Goal: Task Accomplishment & Management: Complete application form

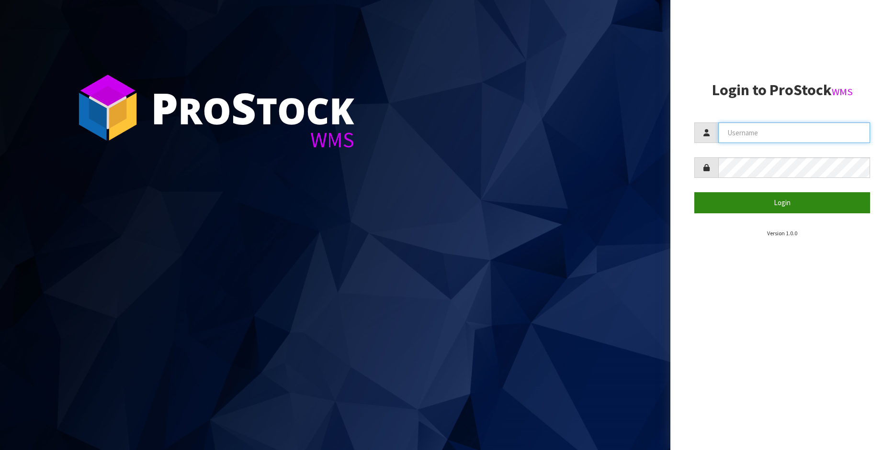
type input "[PERSON_NAME]"
click at [781, 197] on button "Login" at bounding box center [782, 202] width 176 height 21
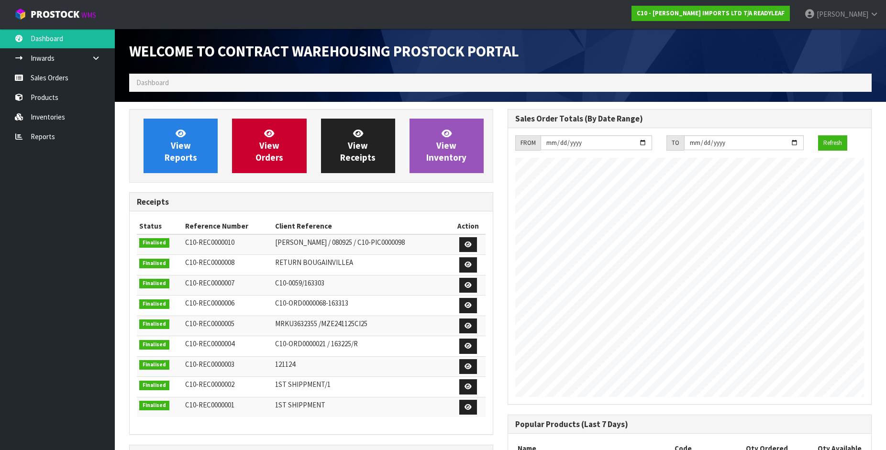
scroll to position [391, 379]
click at [43, 75] on link "Sales Orders" at bounding box center [57, 78] width 115 height 20
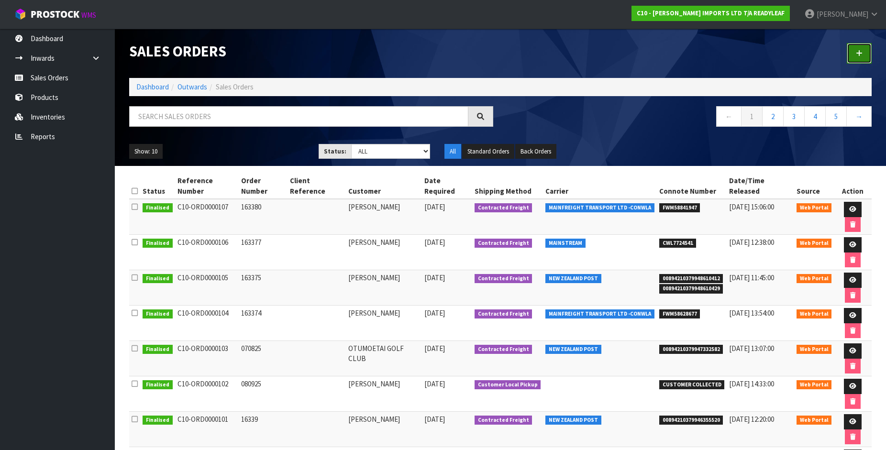
click at [858, 52] on icon at bounding box center [859, 53] width 7 height 7
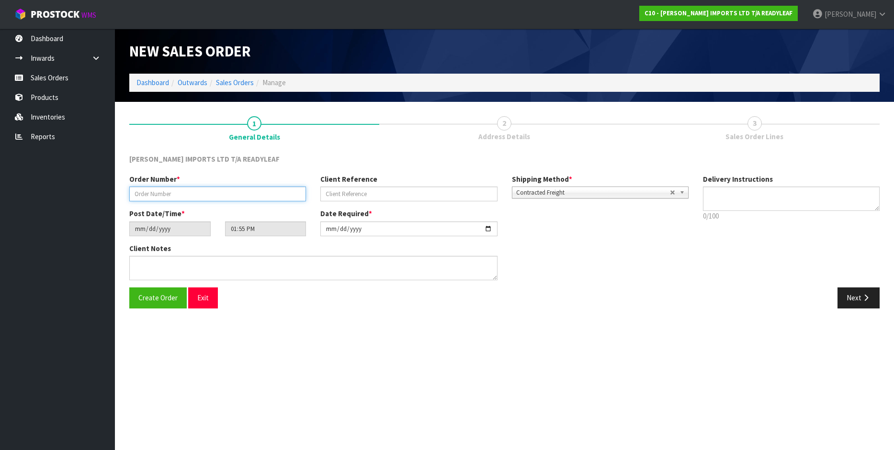
click at [158, 198] on input "text" at bounding box center [217, 194] width 177 height 15
type input "290925"
click at [482, 228] on input "[DATE]" at bounding box center [408, 229] width 177 height 15
click at [486, 227] on input "[DATE]" at bounding box center [408, 229] width 177 height 15
click at [485, 228] on input "[DATE]" at bounding box center [408, 229] width 177 height 15
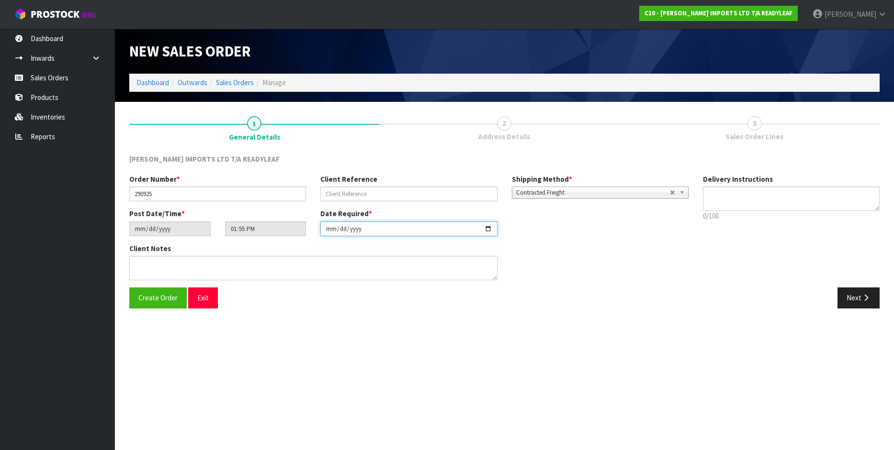
type input "[DATE]"
click at [763, 195] on textarea at bounding box center [791, 199] width 177 height 24
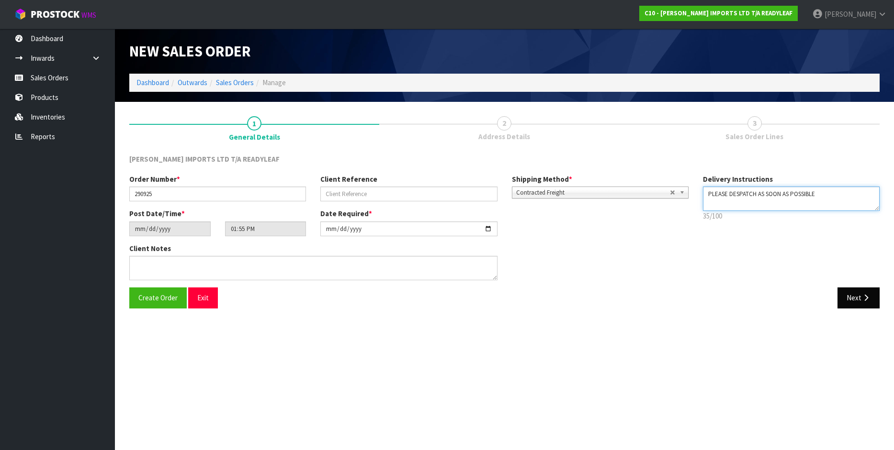
type textarea "PLEASE DESPATCH AS SOON AS POSSIBLE"
click at [861, 292] on button "Next" at bounding box center [858, 298] width 42 height 21
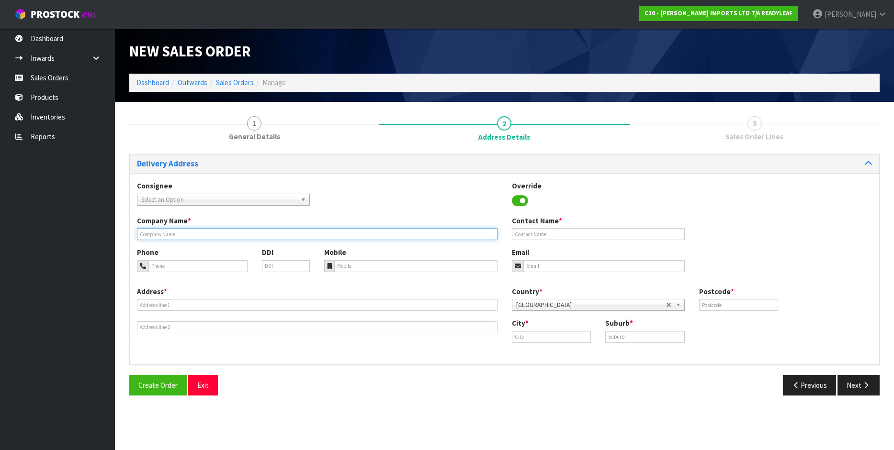
click at [158, 232] on input "text" at bounding box center [317, 234] width 360 height 12
type input "[PERSON_NAME] IMPORTS"
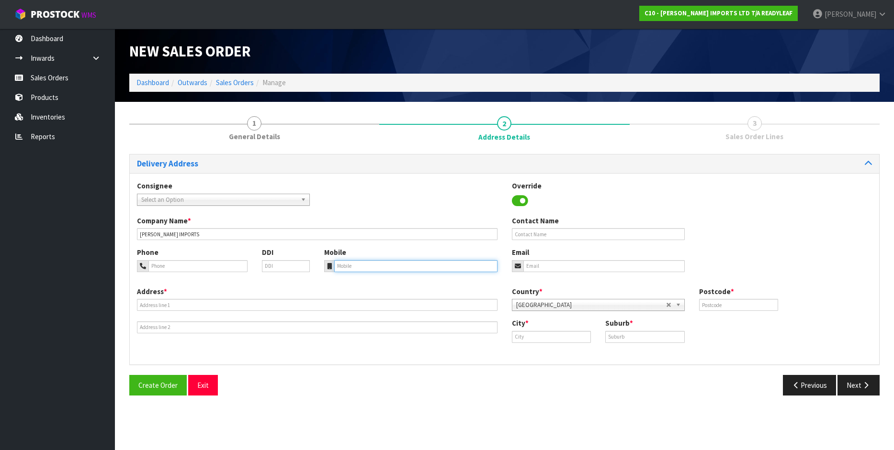
click at [380, 266] on input "tel" at bounding box center [415, 266] width 163 height 12
type input "0211753691"
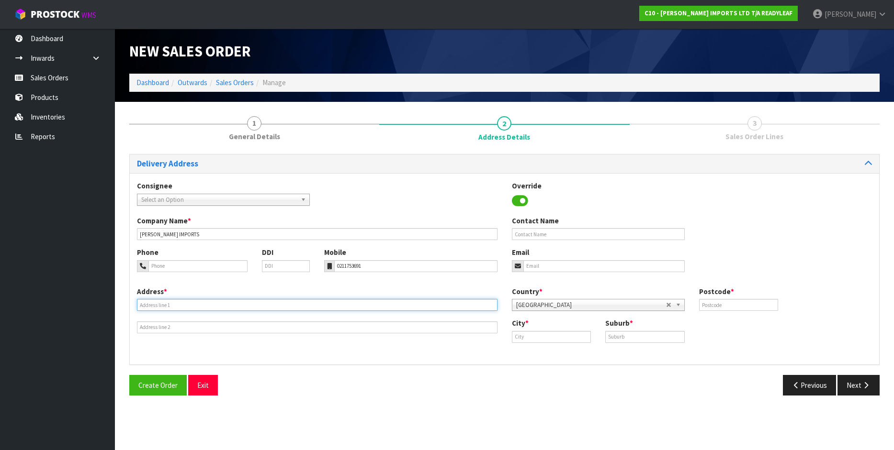
click at [176, 303] on input "text" at bounding box center [317, 305] width 360 height 12
type input "77 RURAL VIEW WAY"
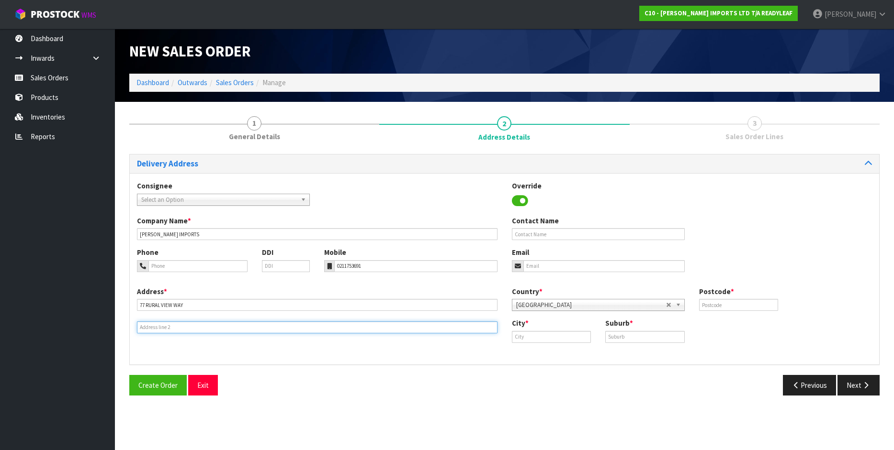
click at [164, 328] on input "text" at bounding box center [317, 328] width 360 height 12
type input "MYMORN, UPPER HUTT"
click at [533, 340] on input "text" at bounding box center [551, 337] width 79 height 12
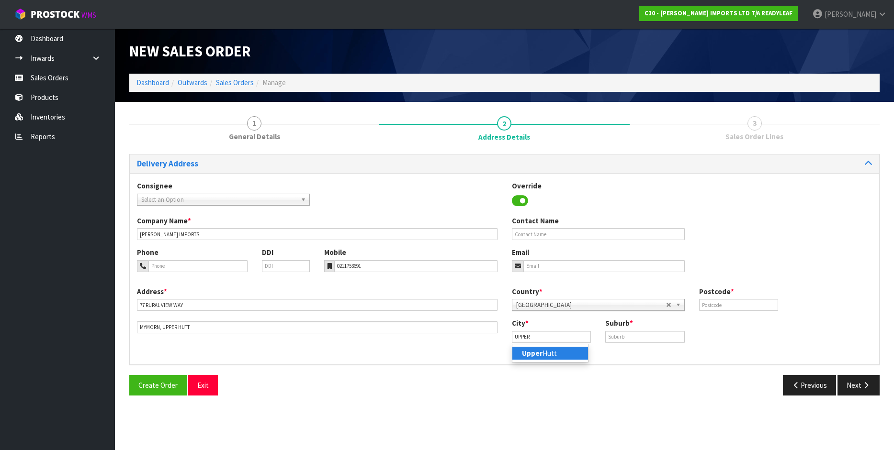
click at [558, 351] on link "Upper Hutt" at bounding box center [550, 353] width 76 height 13
type input "Upper Hutt"
click at [637, 339] on input "text" at bounding box center [644, 337] width 79 height 12
type input "MAYMORN"
click at [733, 307] on input "text" at bounding box center [738, 305] width 79 height 12
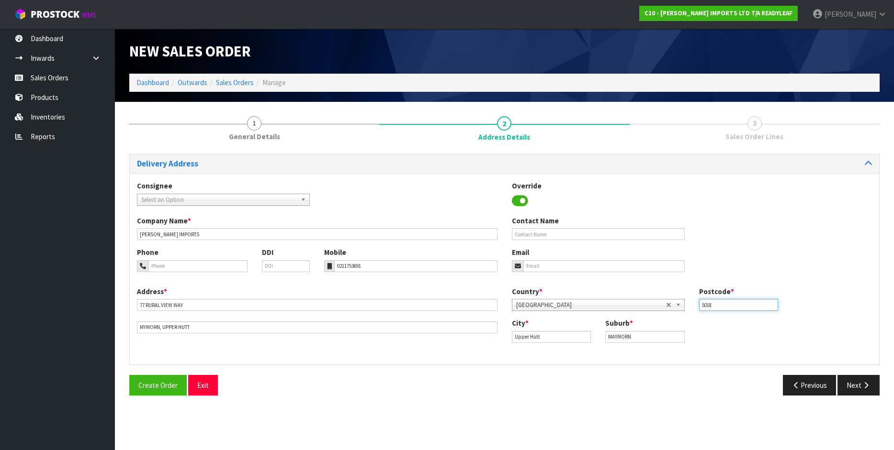
type input "5018"
click at [568, 270] on input "email" at bounding box center [603, 266] width 161 height 12
type input "[EMAIL_ADDRESS][DOMAIN_NAME]"
click at [560, 236] on input "text" at bounding box center [598, 234] width 173 height 12
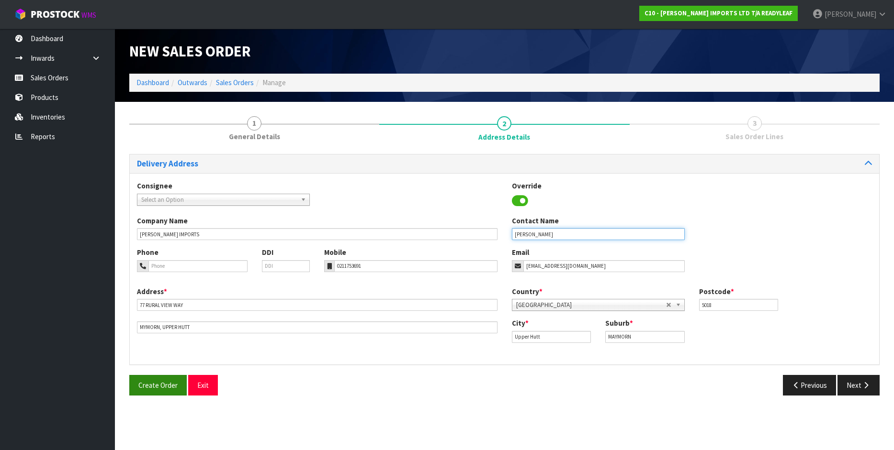
type input "[PERSON_NAME]"
click at [162, 381] on span "Create Order" at bounding box center [157, 385] width 39 height 9
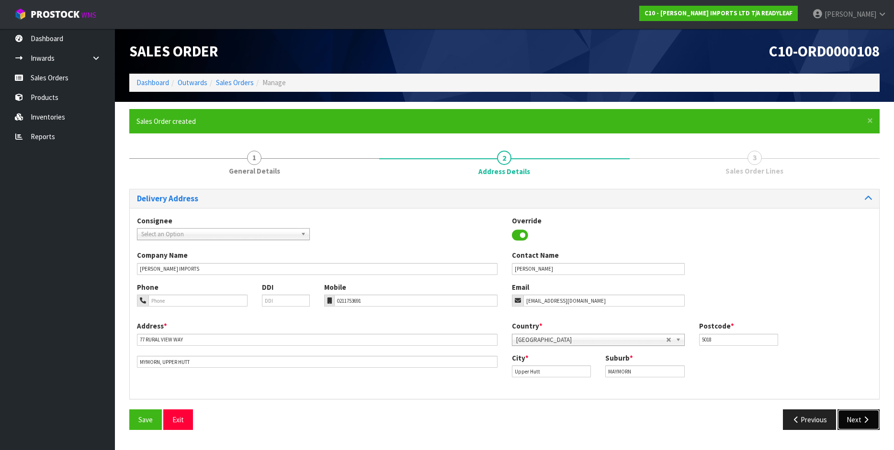
click at [860, 417] on button "Next" at bounding box center [858, 420] width 42 height 21
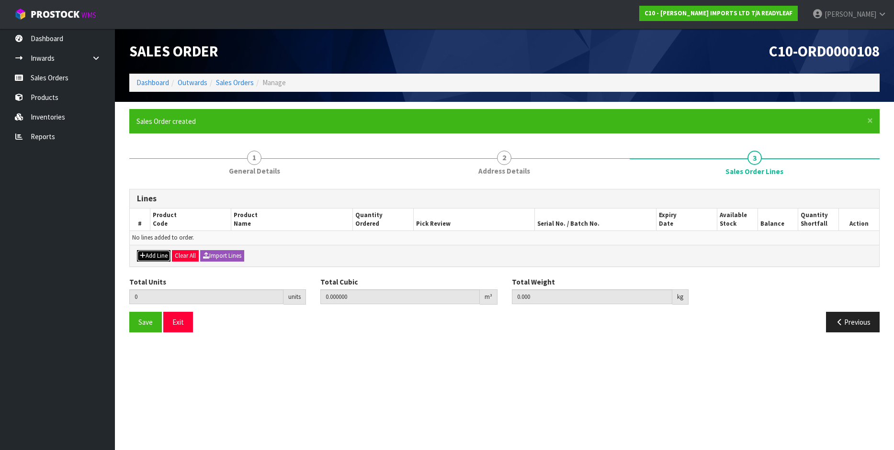
click at [149, 255] on button "Add Line" at bounding box center [154, 255] width 34 height 11
type input "0"
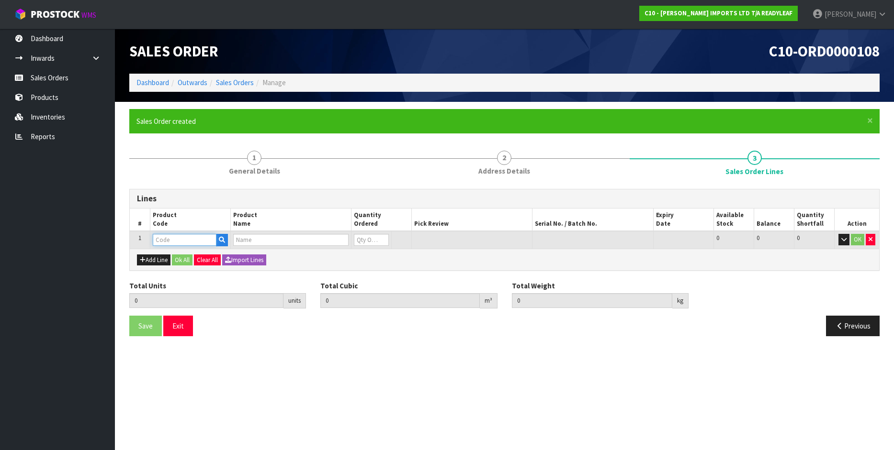
click at [169, 245] on input "text" at bounding box center [185, 240] width 64 height 12
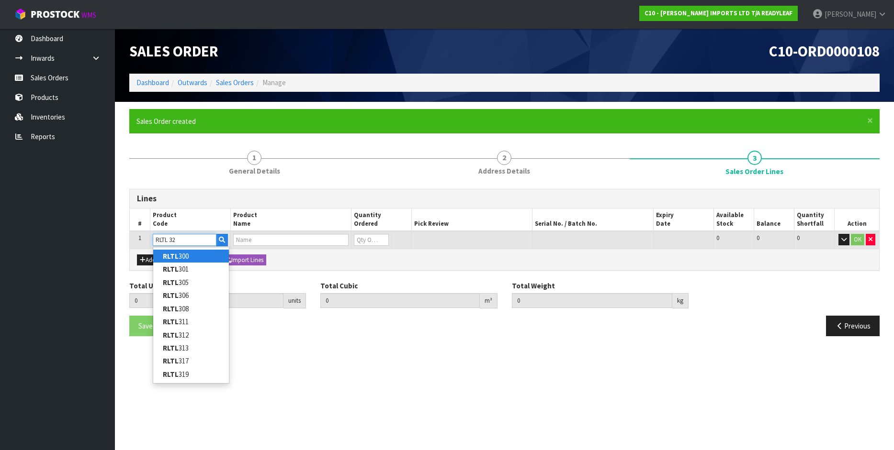
type input "RLTL 325"
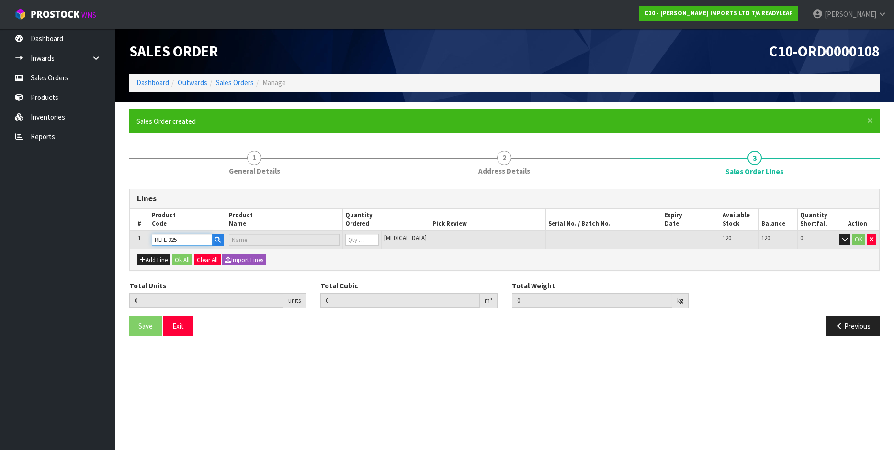
type input "0.000000"
type input "0.000"
type input "FERNTASIA"
type input "0"
type input "RLTL 325"
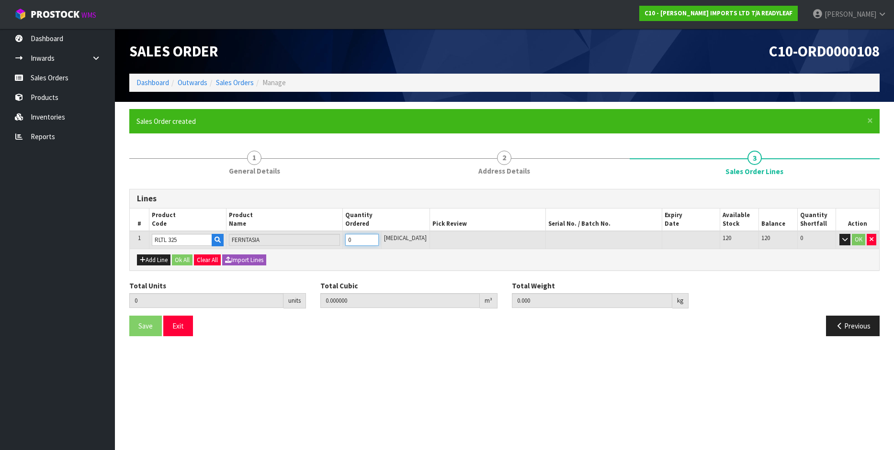
click at [362, 242] on input "0" at bounding box center [362, 240] width 34 height 12
type input "0"
type input "3"
type input "0.022689"
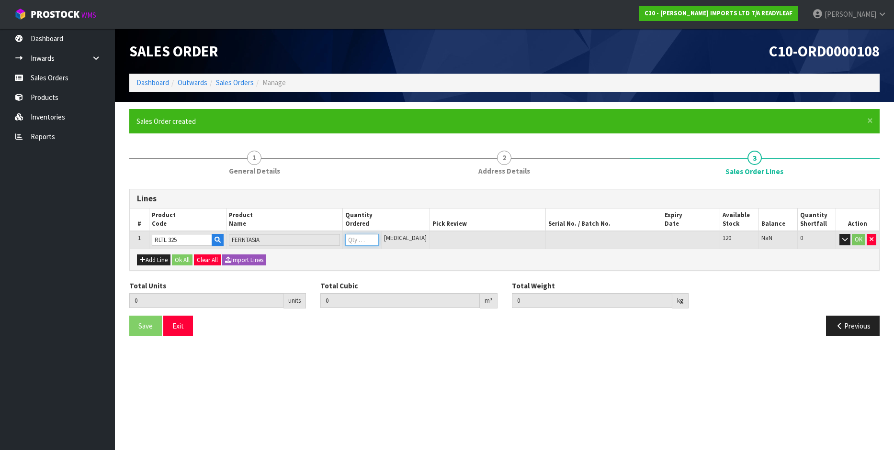
type input "2.19"
type input "3"
type input "36"
type input "0.311904"
type input "27"
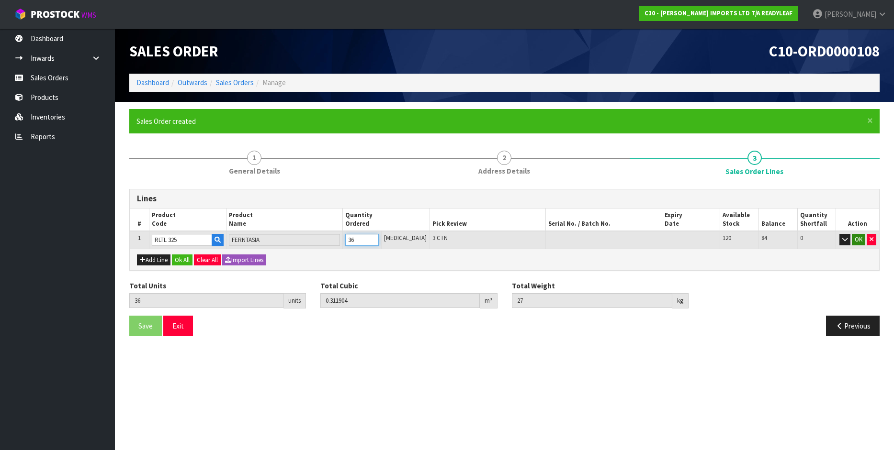
type input "36"
click at [858, 239] on button "OK" at bounding box center [857, 239] width 13 height 11
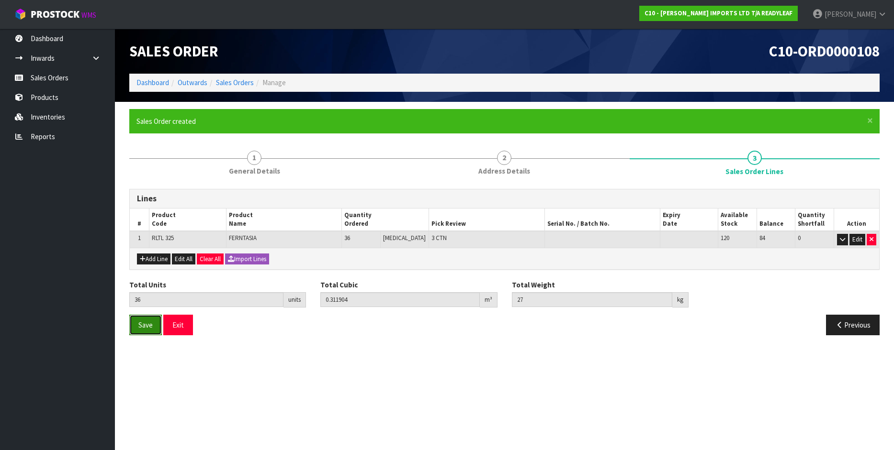
click at [139, 328] on span "Save" at bounding box center [145, 325] width 14 height 9
click at [176, 324] on button "Exit" at bounding box center [178, 325] width 30 height 21
